Goal: Obtain resource: Download file/media

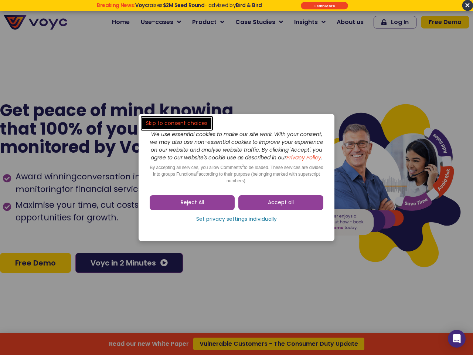
click at [281, 206] on span "Accept all" at bounding box center [281, 202] width 26 height 7
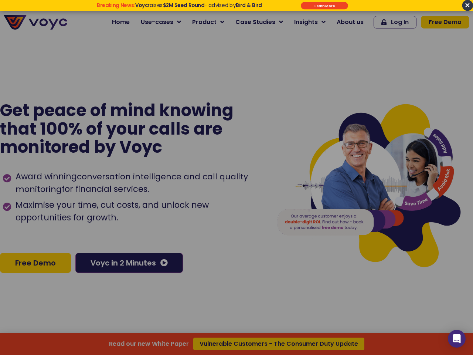
click at [192, 206] on div "Read our new White Paper Vulnerable Customers - The Consumer Duty Update" at bounding box center [236, 177] width 473 height 355
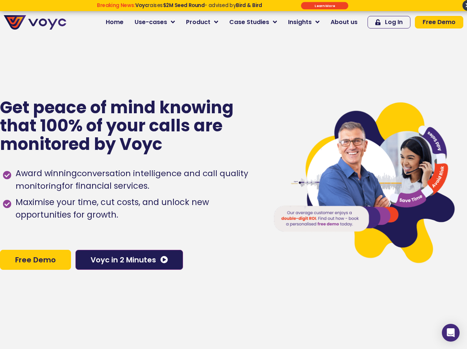
click at [237, 221] on span "Maximise your time, cut costs, and unlock new opportunities for growth." at bounding box center [136, 208] width 245 height 25
